Goal: Find specific page/section: Locate a particular part of the current website

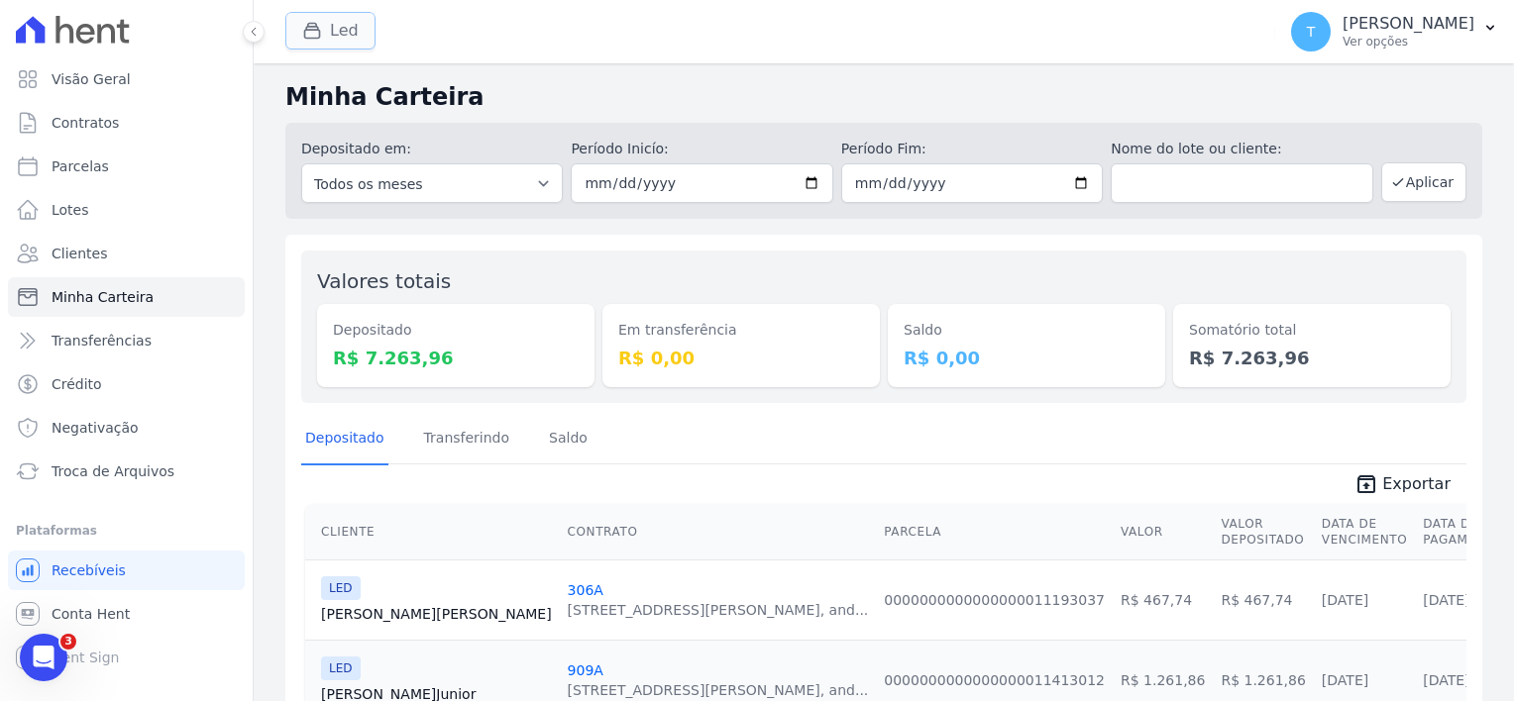
click at [302, 26] on icon "button" at bounding box center [312, 31] width 20 height 20
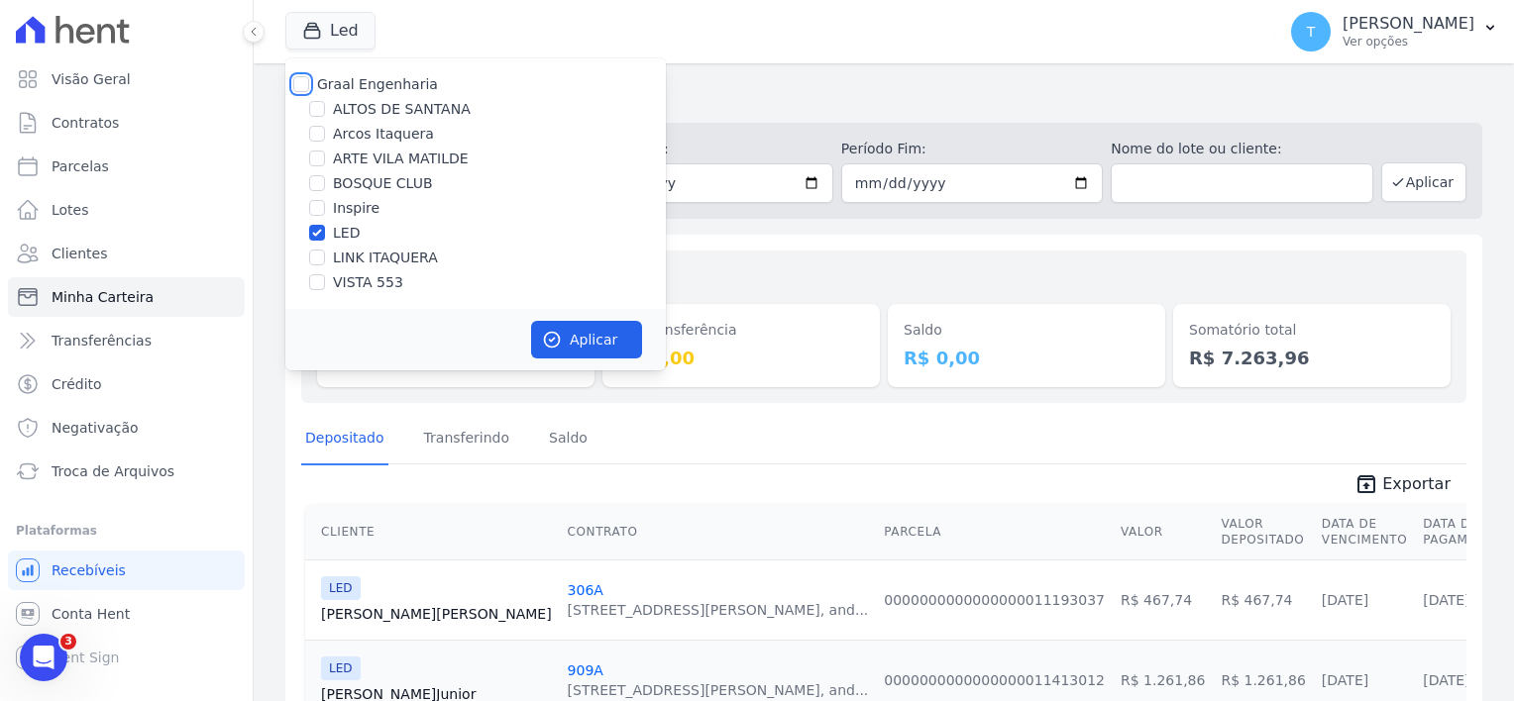
click at [298, 90] on input "Graal Engenharia" at bounding box center [301, 84] width 16 height 16
checkbox input "true"
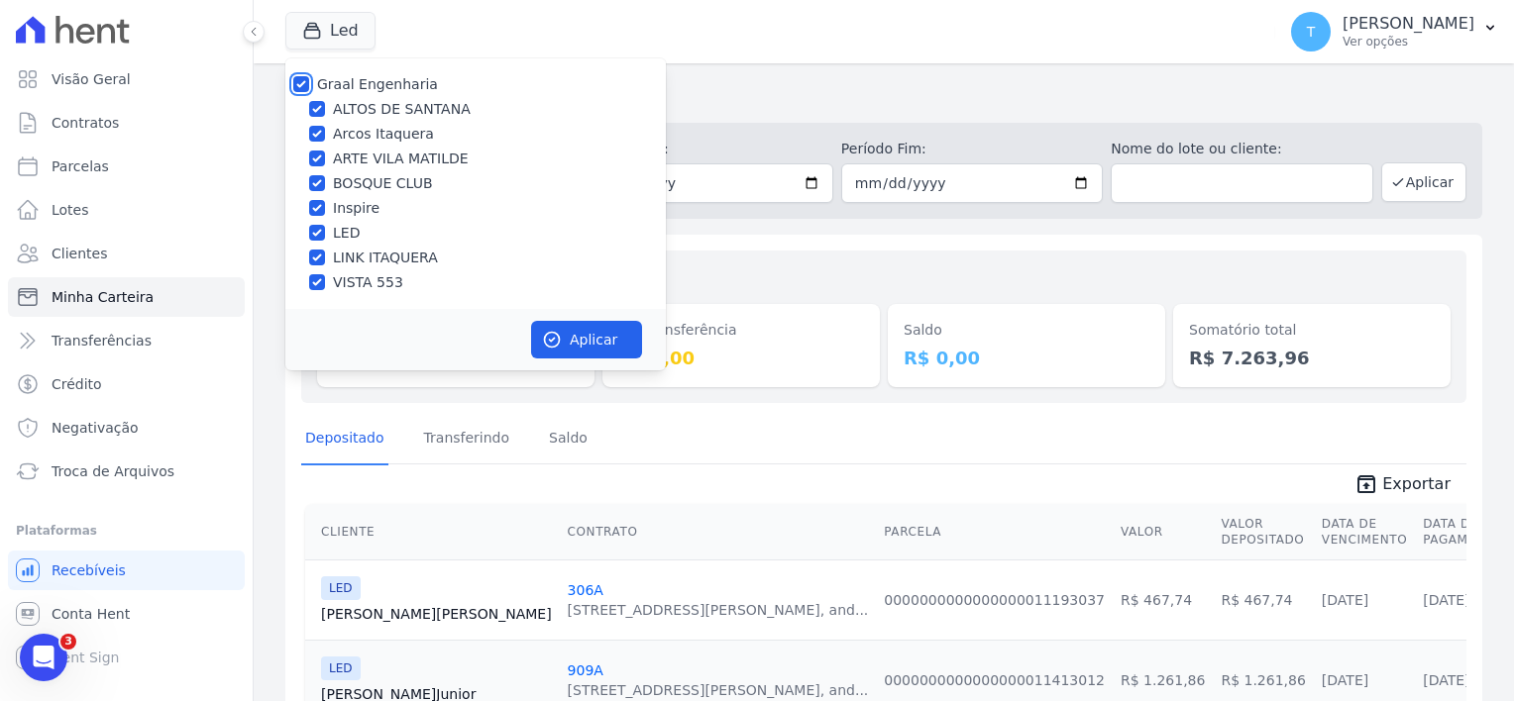
checkbox input "true"
click at [590, 343] on button "Aplicar" at bounding box center [586, 340] width 111 height 38
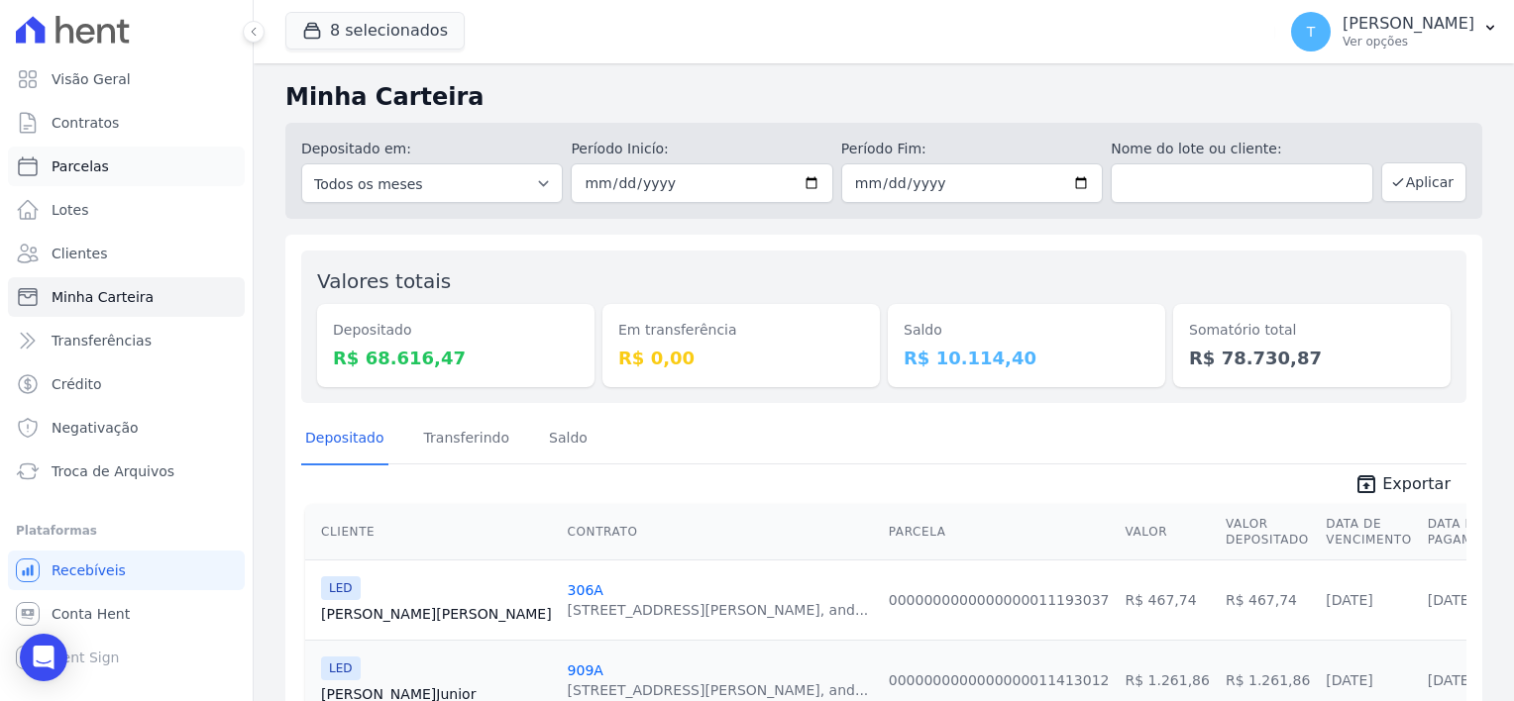
click at [107, 170] on link "Parcelas" at bounding box center [126, 167] width 237 height 40
select select
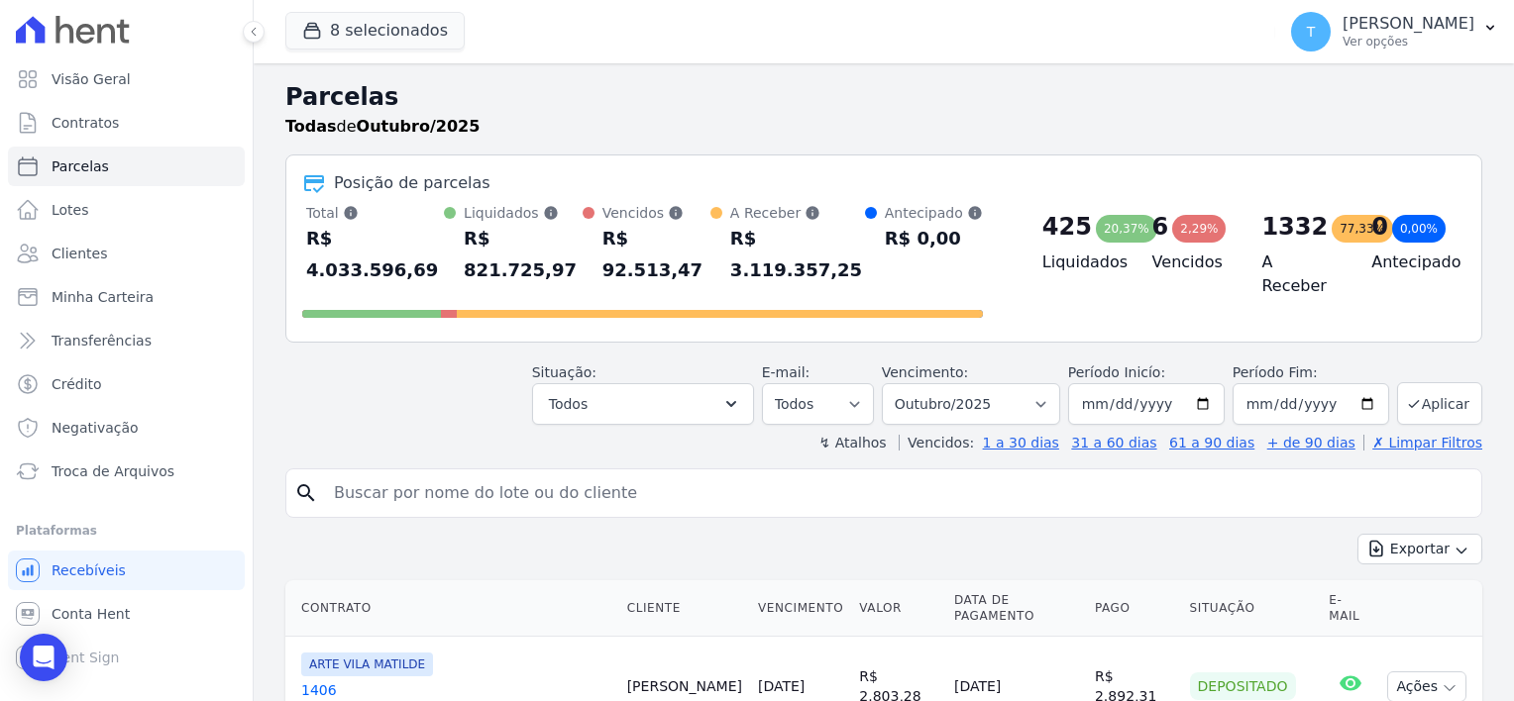
click at [588, 474] on input "search" at bounding box center [897, 494] width 1151 height 40
paste input "[PERSON_NAME] dos [PERSON_NAME]"
type input "[PERSON_NAME] dos [PERSON_NAME]"
select select
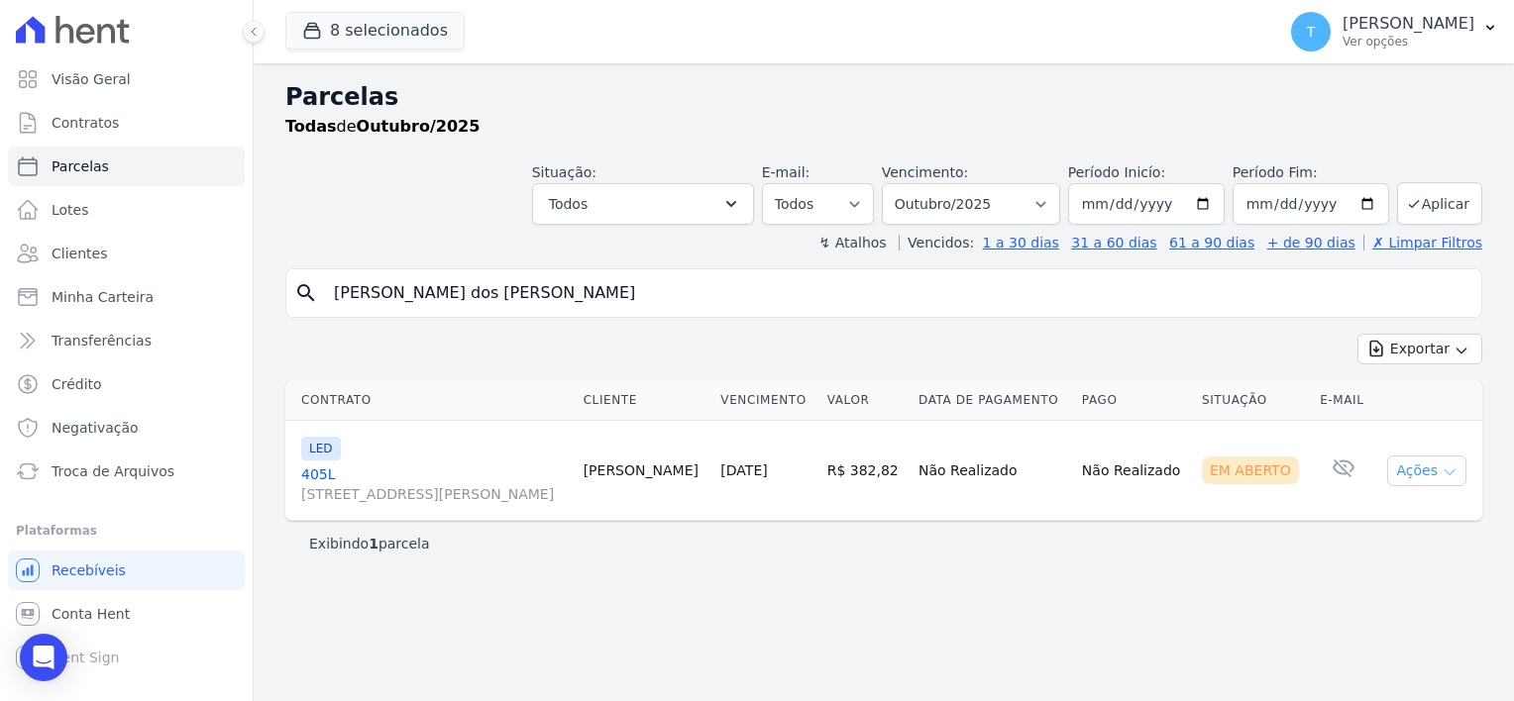
click at [1451, 472] on icon "button" at bounding box center [1449, 473] width 10 height 5
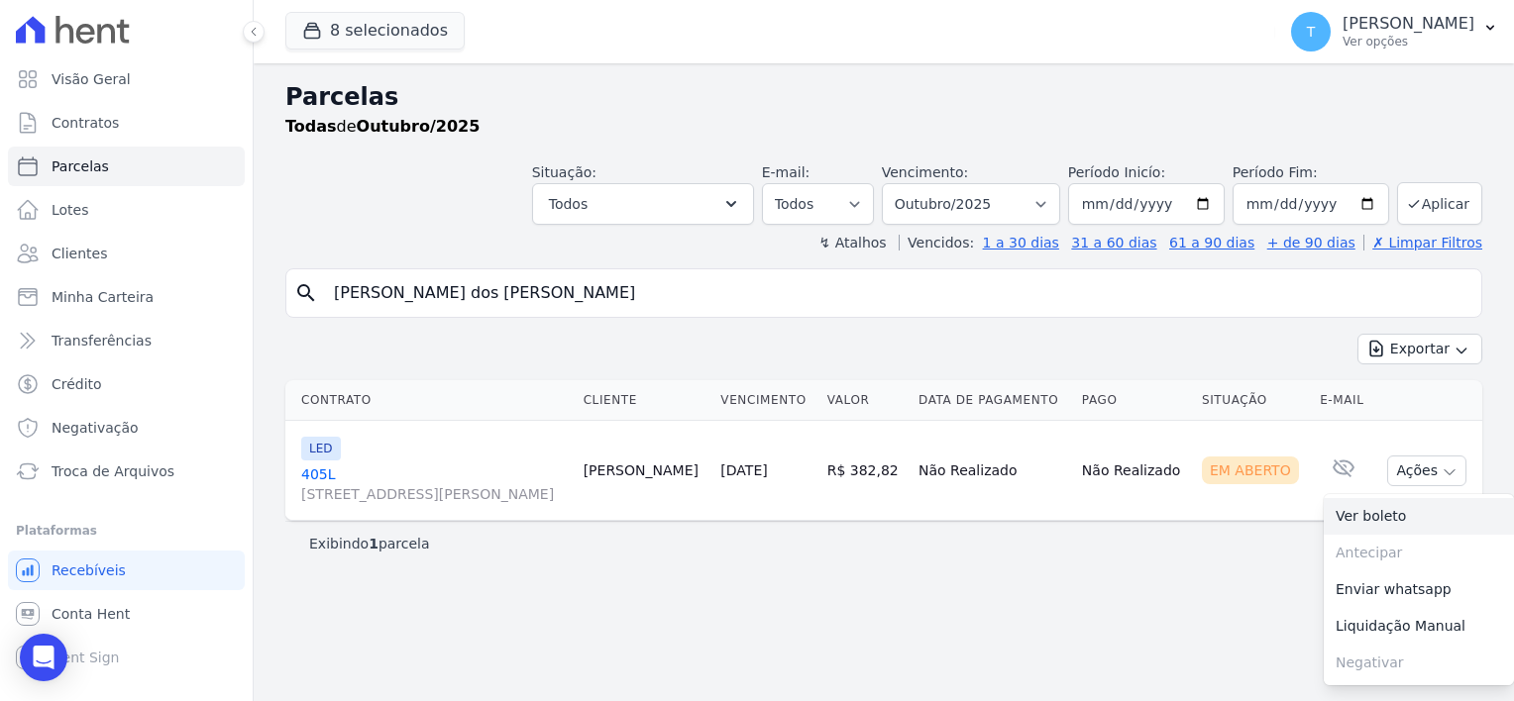
click at [1393, 517] on link "Ver boleto" at bounding box center [1418, 516] width 190 height 37
